Goal: Navigation & Orientation: Find specific page/section

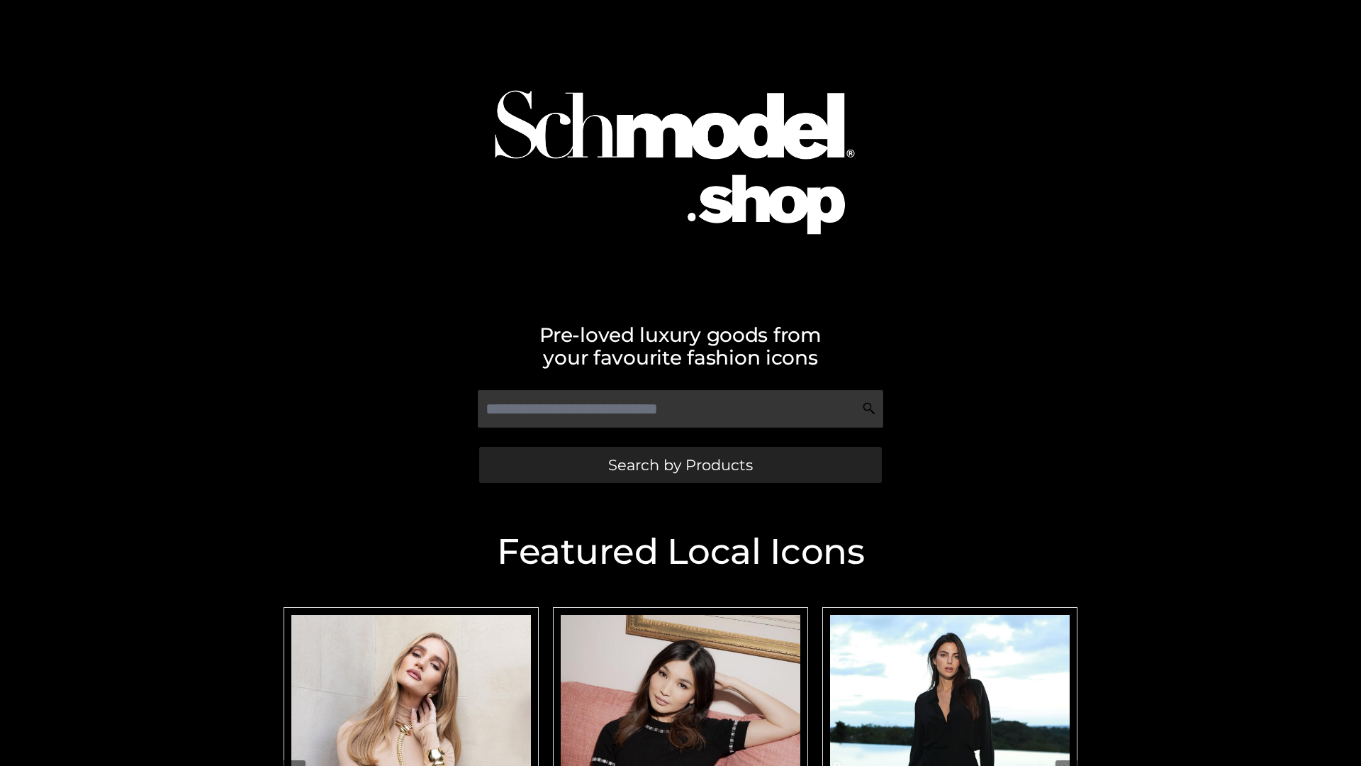
click at [680, 464] on span "Search by Products" at bounding box center [680, 464] width 145 height 15
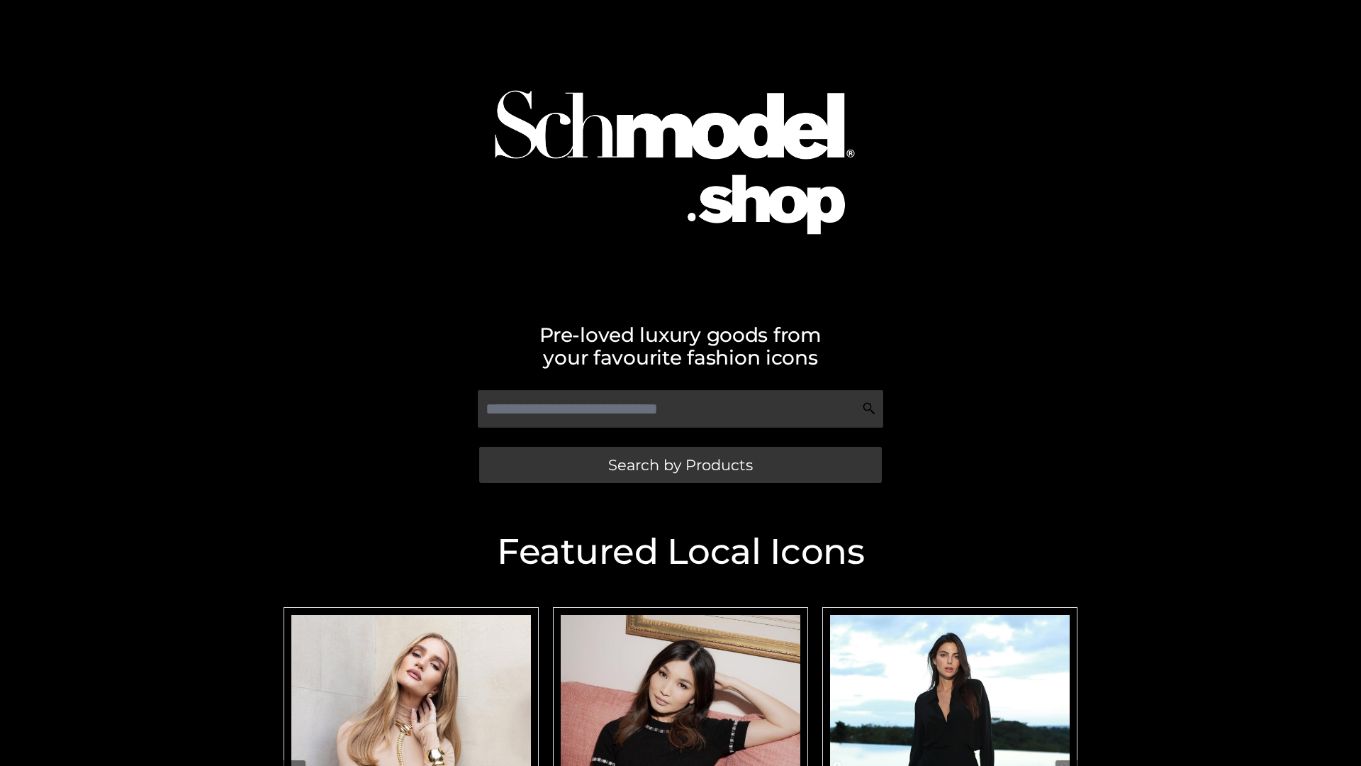
click at [680, 464] on span "Search by Products" at bounding box center [680, 464] width 145 height 15
